Goal: Information Seeking & Learning: Learn about a topic

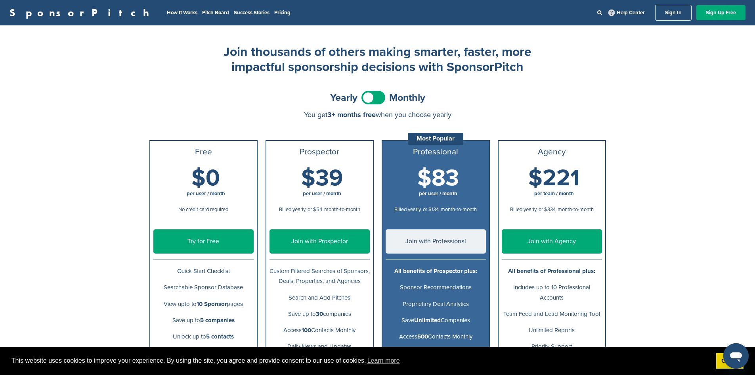
drag, startPoint x: 447, startPoint y: 71, endPoint x: 523, endPoint y: 72, distance: 76.1
click at [523, 72] on h2 "Join thousands of others making smarter, faster, more impactful sponsorship dec…" at bounding box center [377, 59] width 317 height 31
copy h2 "SponsorPitch"
click at [45, 8] on link "SponsorPitch" at bounding box center [82, 13] width 145 height 10
click at [374, 96] on span at bounding box center [374, 97] width 24 height 13
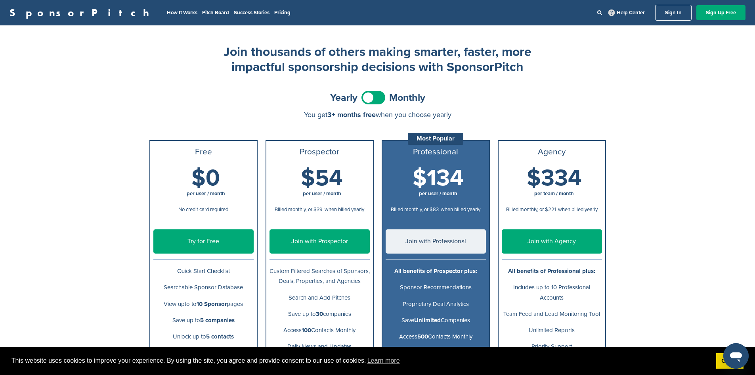
click at [374, 100] on span at bounding box center [374, 97] width 24 height 13
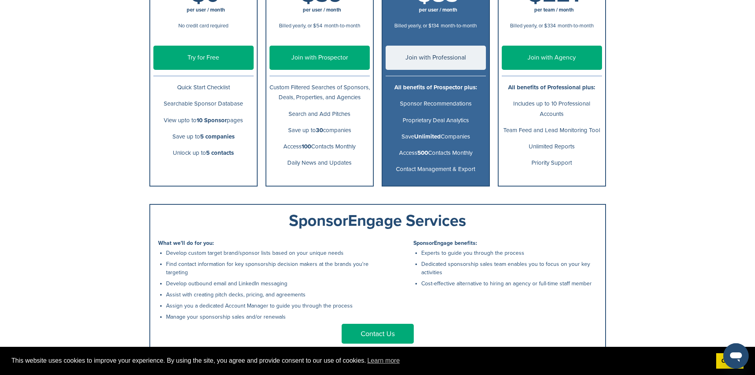
scroll to position [119, 0]
